Goal: Navigation & Orientation: Find specific page/section

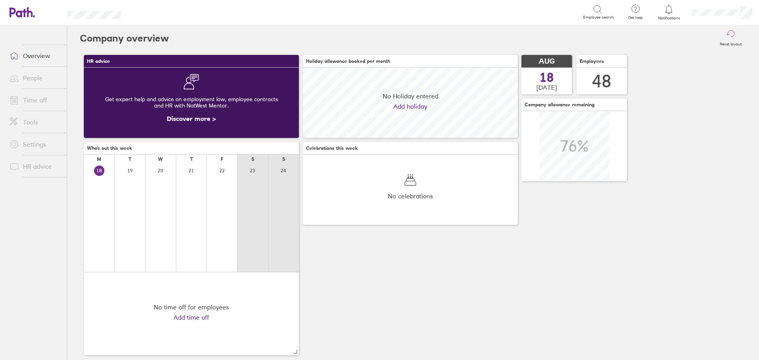
scroll to position [70, 215]
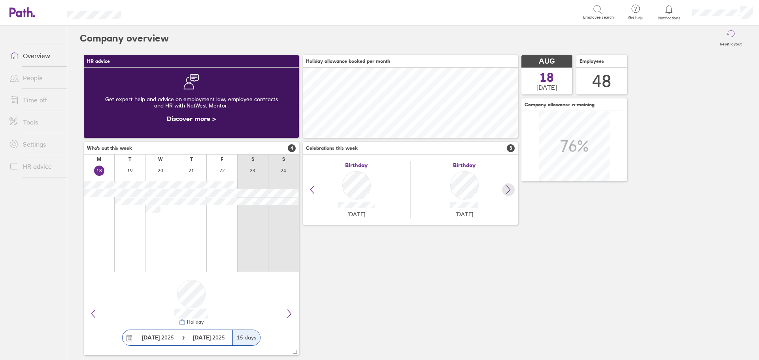
click at [510, 191] on icon at bounding box center [508, 189] width 9 height 9
click at [43, 98] on link "Time off" at bounding box center [35, 100] width 64 height 16
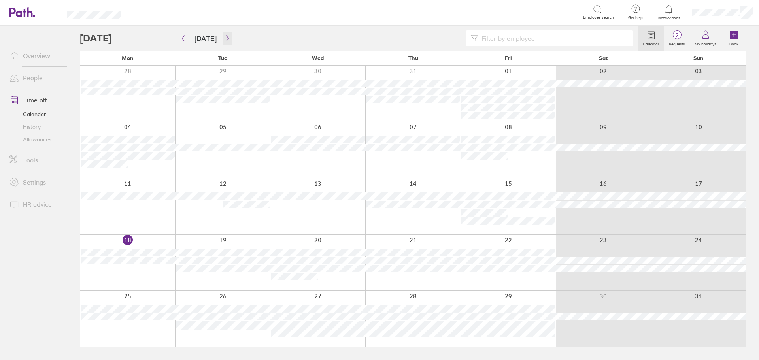
click at [225, 36] on icon "button" at bounding box center [228, 38] width 6 height 6
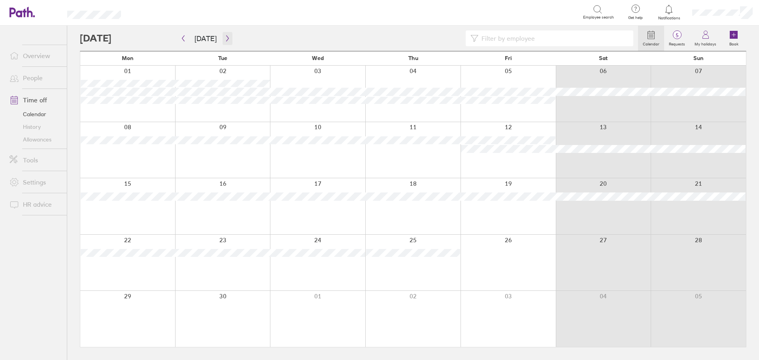
click at [225, 36] on icon "button" at bounding box center [228, 38] width 6 height 6
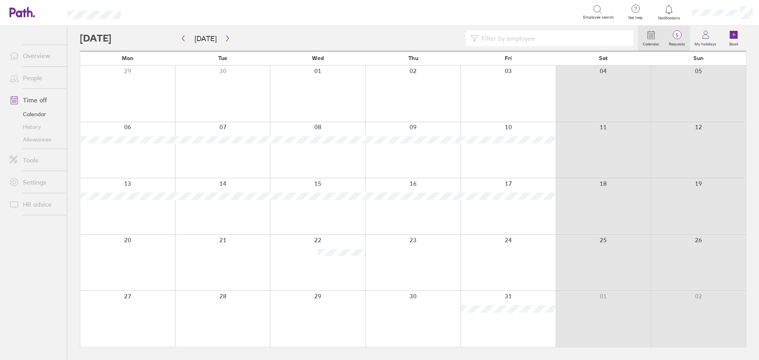
click at [679, 31] on circle at bounding box center [677, 35] width 8 height 8
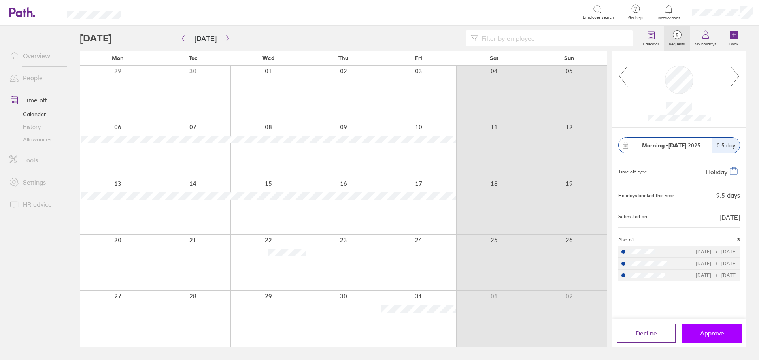
click at [717, 331] on span "Approve" at bounding box center [712, 333] width 24 height 7
click at [736, 75] on icon at bounding box center [735, 76] width 10 height 21
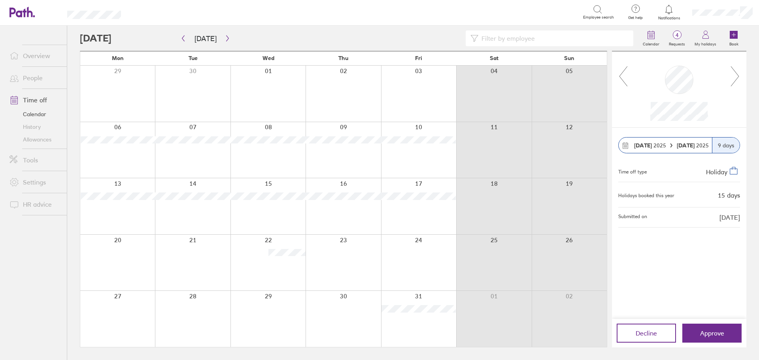
click at [736, 75] on icon at bounding box center [735, 76] width 10 height 21
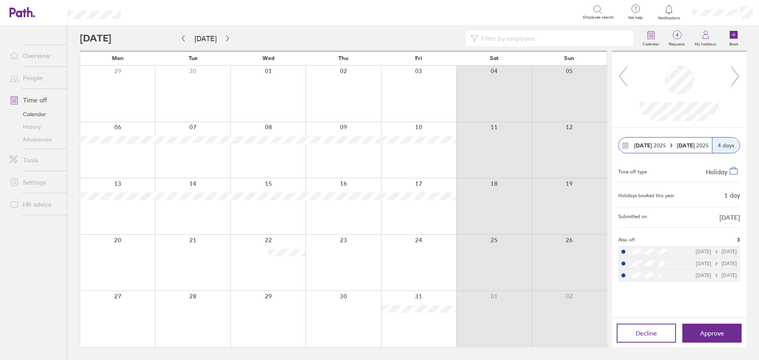
click at [736, 75] on icon at bounding box center [735, 76] width 10 height 21
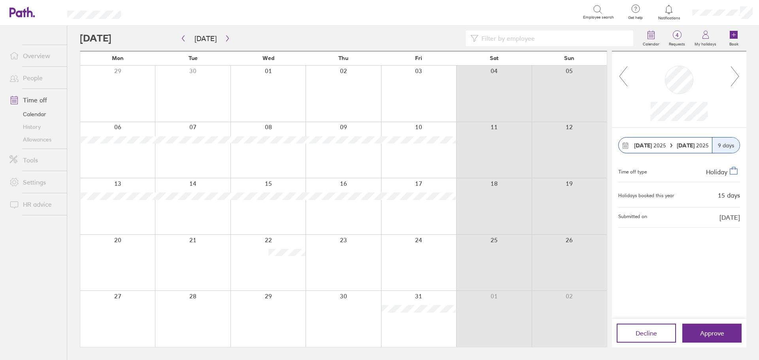
click at [395, 39] on div at bounding box center [359, 38] width 558 height 16
click at [38, 77] on link "People" at bounding box center [35, 78] width 64 height 16
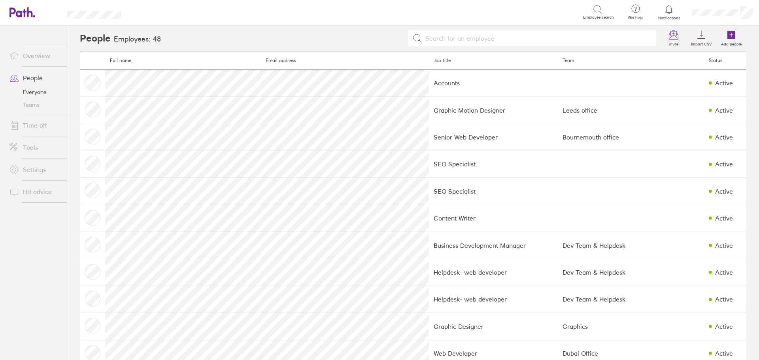
click at [37, 105] on link "Teams" at bounding box center [35, 104] width 64 height 13
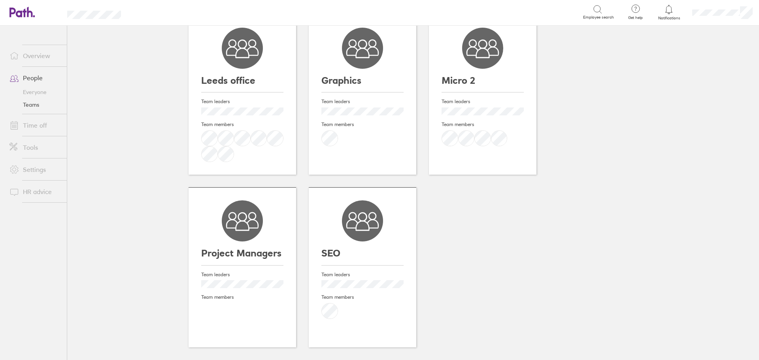
scroll to position [233, 0]
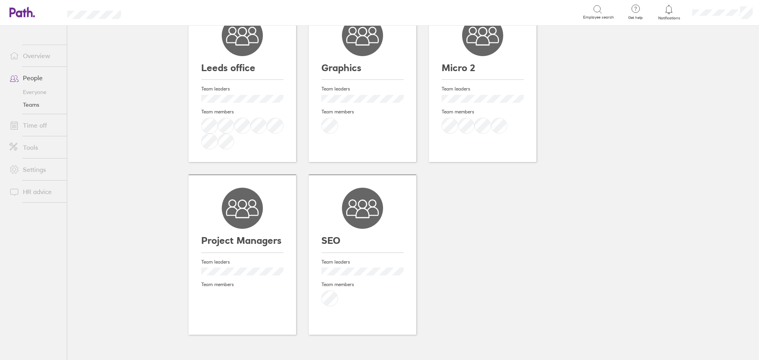
click at [363, 240] on h3 "SEO" at bounding box center [363, 240] width 82 height 11
